Goal: Check status: Check status

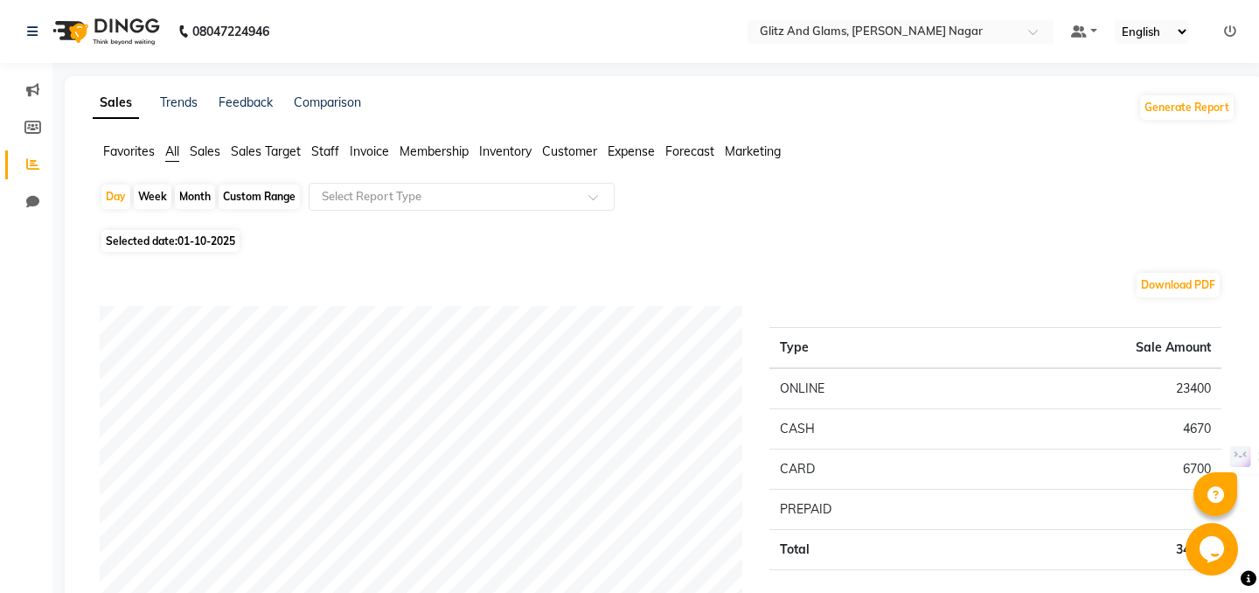
click at [274, 198] on div "Custom Range" at bounding box center [259, 196] width 81 height 24
select select "10"
select select "2025"
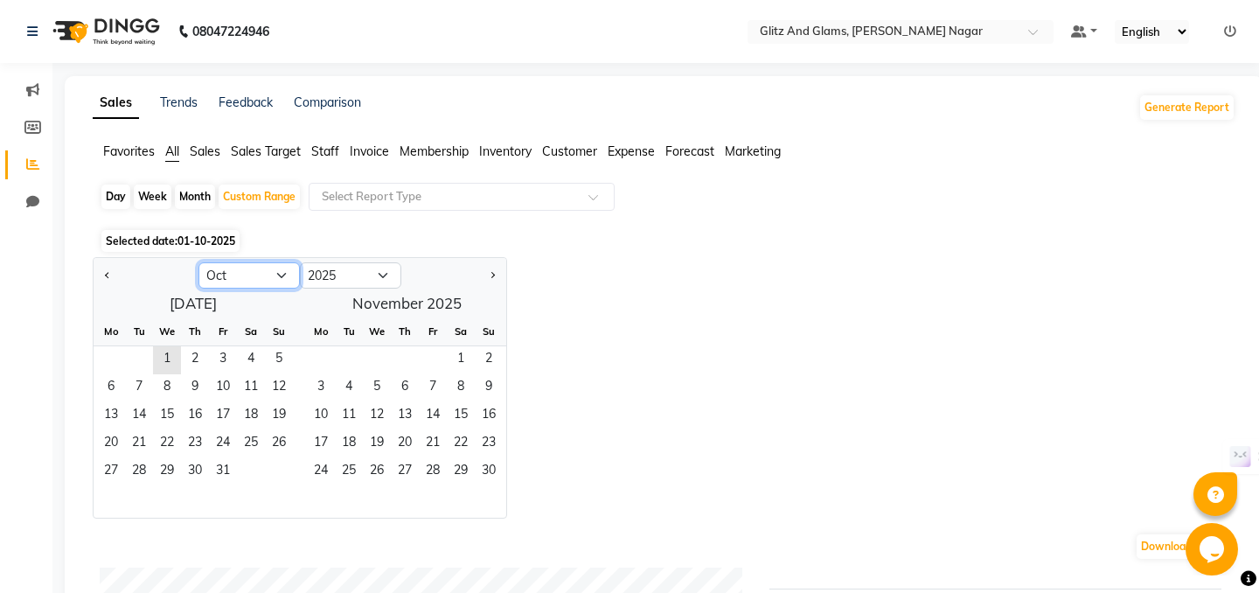
click at [265, 272] on select "Jan Feb Mar Apr May Jun [DATE] Aug Sep Oct Nov Dec" at bounding box center [248, 275] width 101 height 26
select select "9"
click at [198, 262] on select "Jan Feb Mar Apr May Jun [DATE] Aug Sep Oct Nov Dec" at bounding box center [248, 275] width 101 height 26
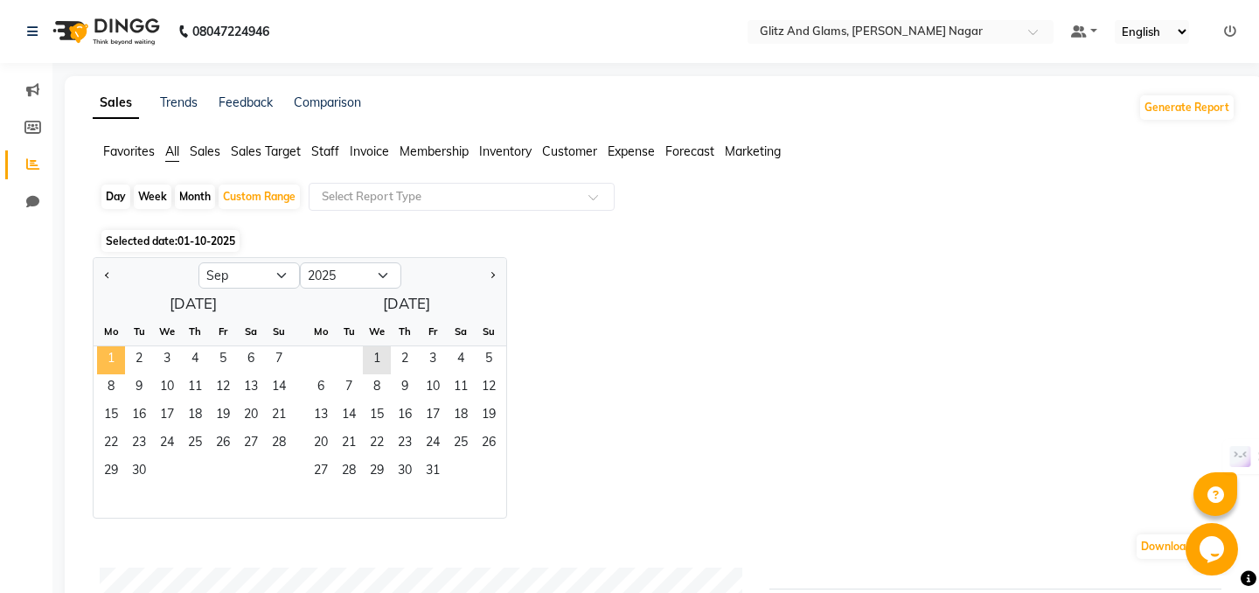
click at [110, 358] on span "1" at bounding box center [111, 360] width 28 height 28
click at [138, 470] on span "30" at bounding box center [139, 472] width 28 height 28
